Goal: Information Seeking & Learning: Compare options

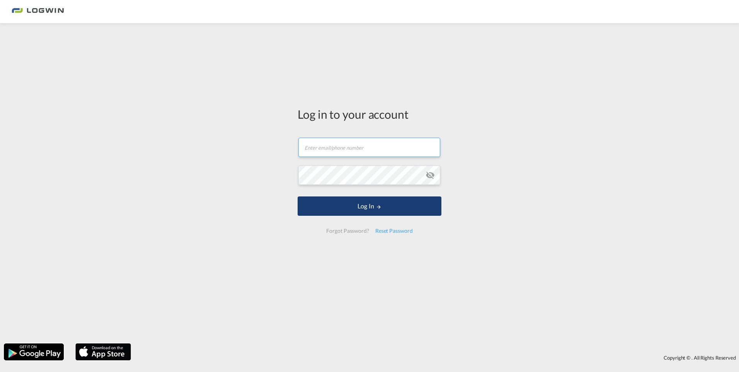
type input "[EMAIL_ADDRESS][DOMAIN_NAME]"
click at [370, 207] on button "Log In" at bounding box center [369, 205] width 144 height 19
